Goal: Find specific page/section: Find specific page/section

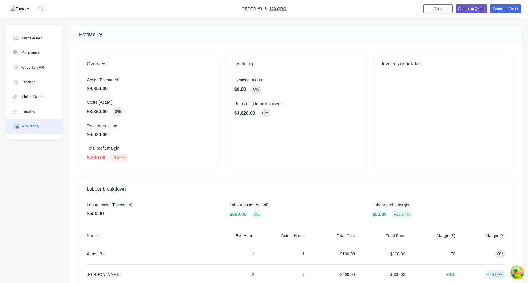
scroll to position [170, 0]
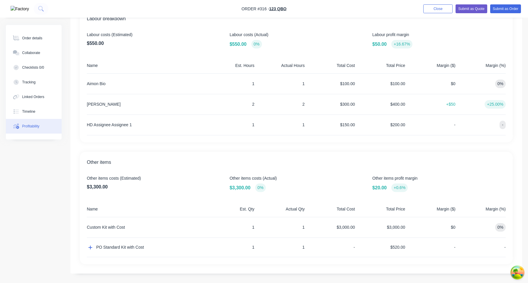
click at [131, 247] on div "PO Standard Kit with Cost" at bounding box center [145, 247] width 117 height 19
click at [90, 247] on icon "button" at bounding box center [91, 248] width 4 height 4
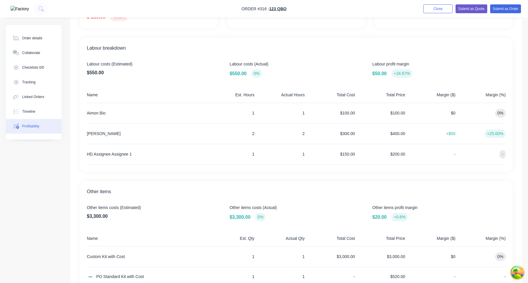
scroll to position [137, 0]
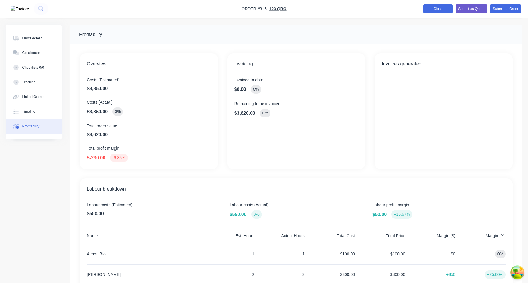
click at [439, 9] on button "Close" at bounding box center [437, 8] width 29 height 9
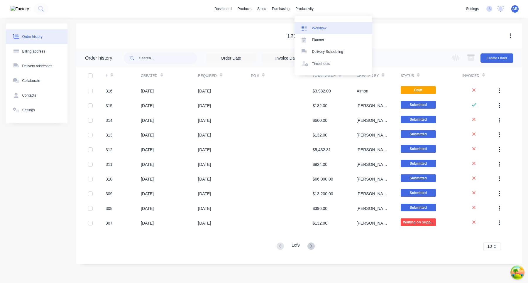
click at [322, 30] on div "Workflow" at bounding box center [319, 28] width 14 height 5
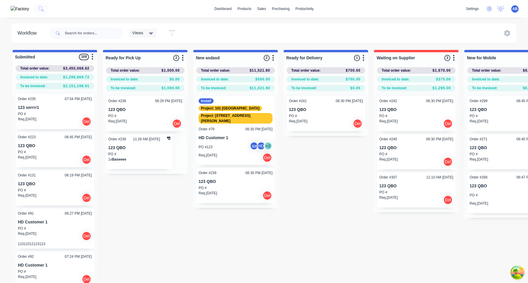
click at [328, 116] on div "PO #" at bounding box center [326, 115] width 74 height 5
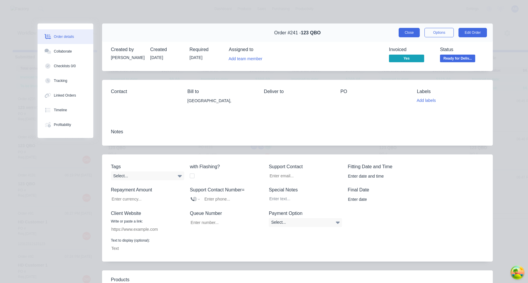
click at [417, 33] on button "Close" at bounding box center [409, 32] width 21 height 9
